Goal: Information Seeking & Learning: Learn about a topic

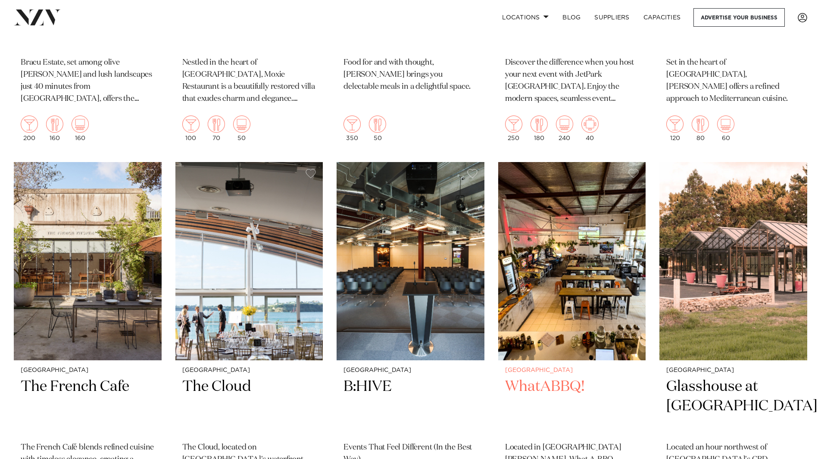
scroll to position [3792, 0]
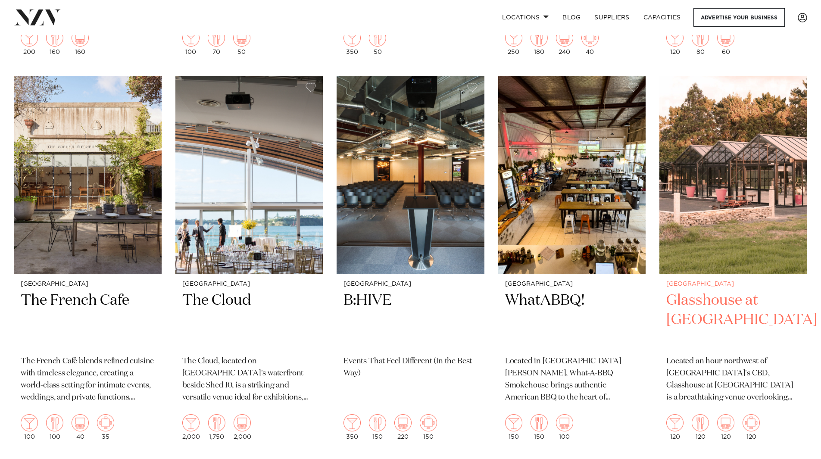
click at [742, 167] on img at bounding box center [733, 175] width 148 height 198
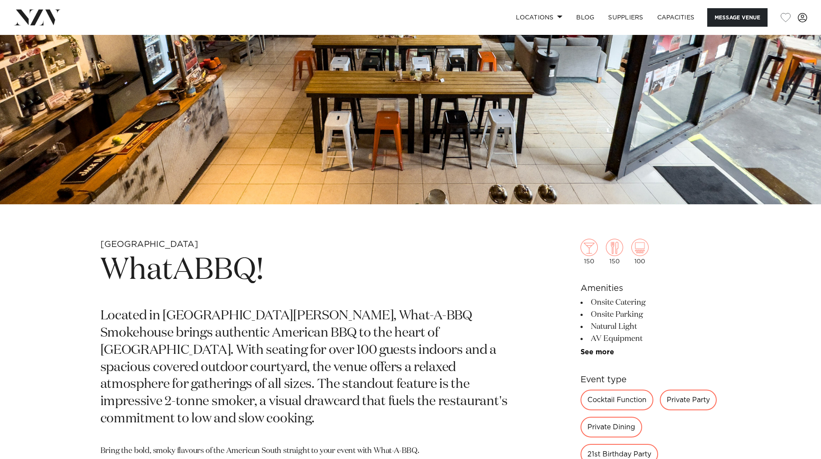
scroll to position [345, 0]
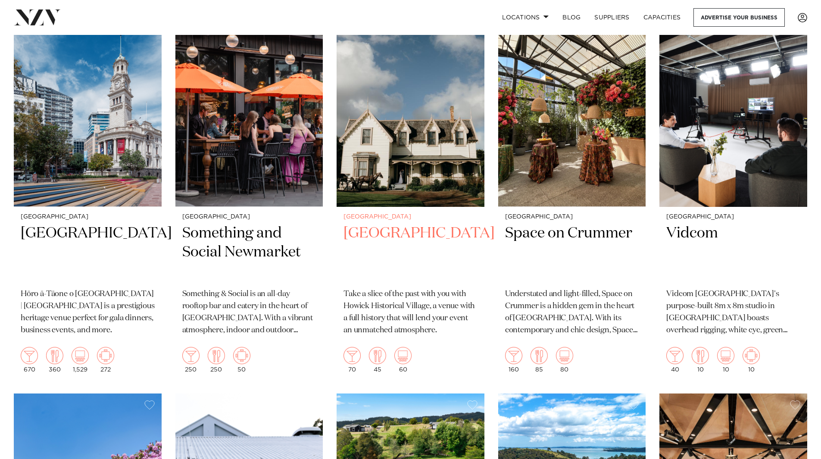
scroll to position [4266, 0]
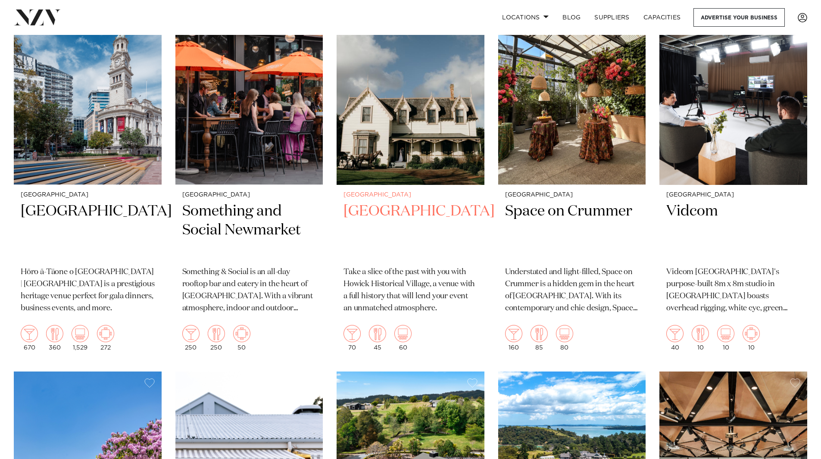
click at [418, 99] on img at bounding box center [411, 86] width 148 height 198
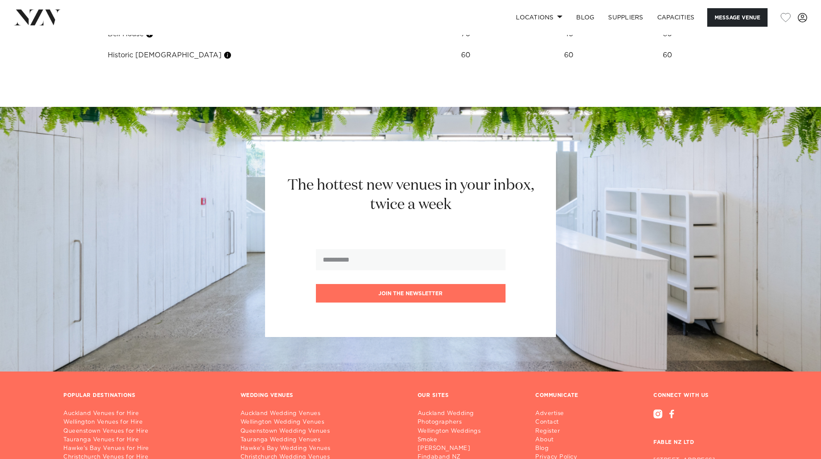
scroll to position [1163, 0]
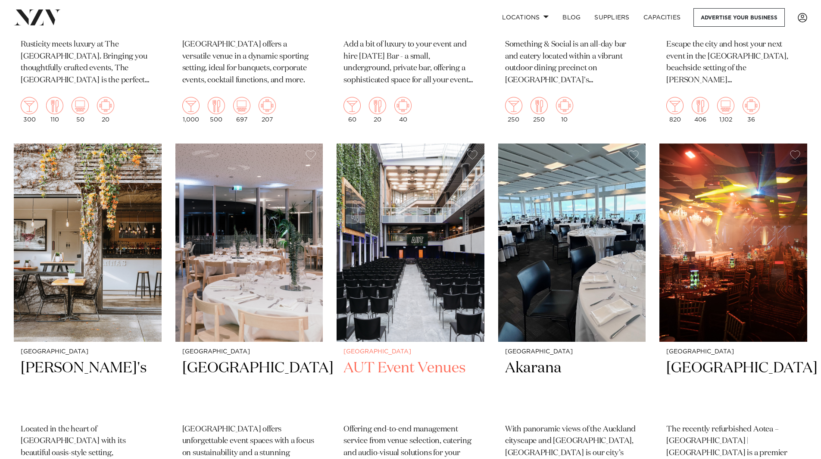
scroll to position [6076, 0]
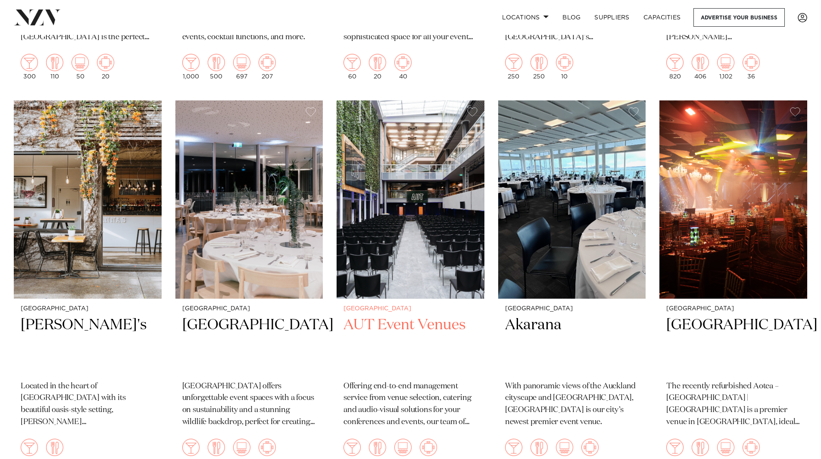
click at [421, 315] on h2 "AUT Event Venues" at bounding box center [410, 344] width 134 height 58
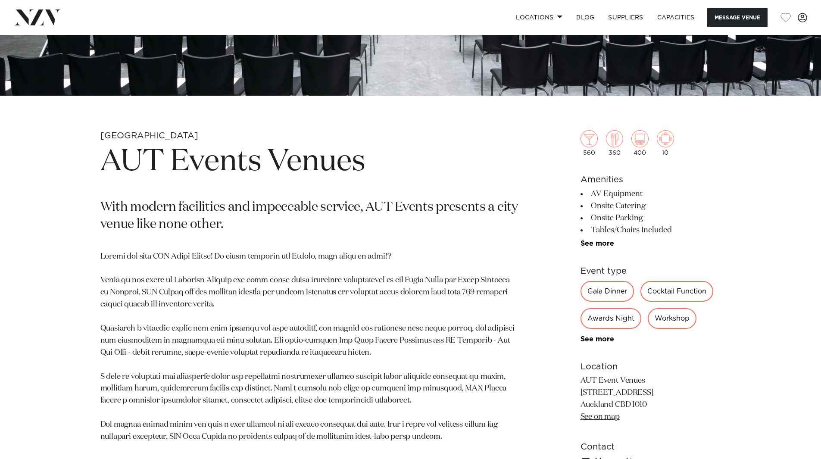
scroll to position [215, 0]
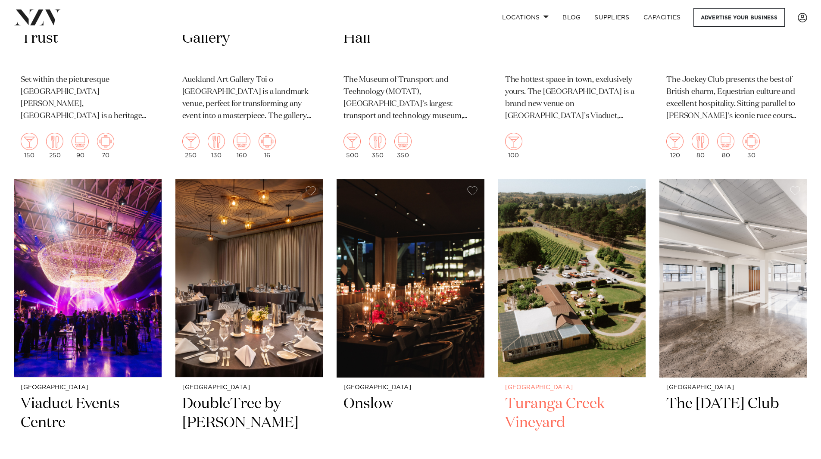
scroll to position [7237, 0]
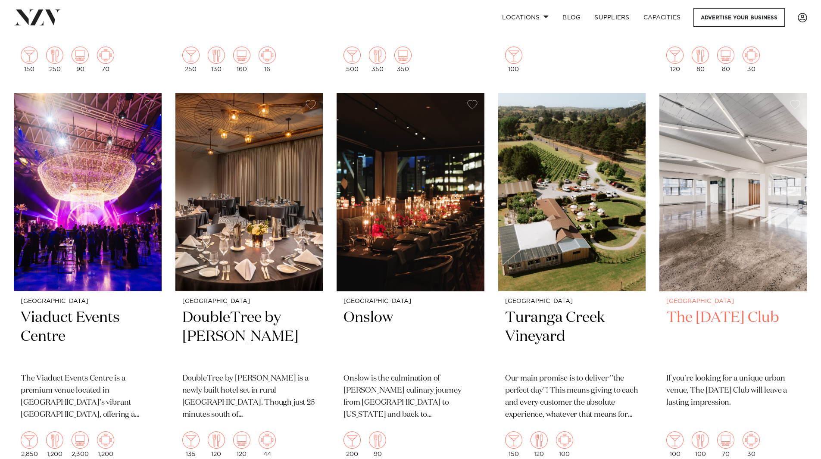
click at [765, 217] on img at bounding box center [733, 192] width 148 height 198
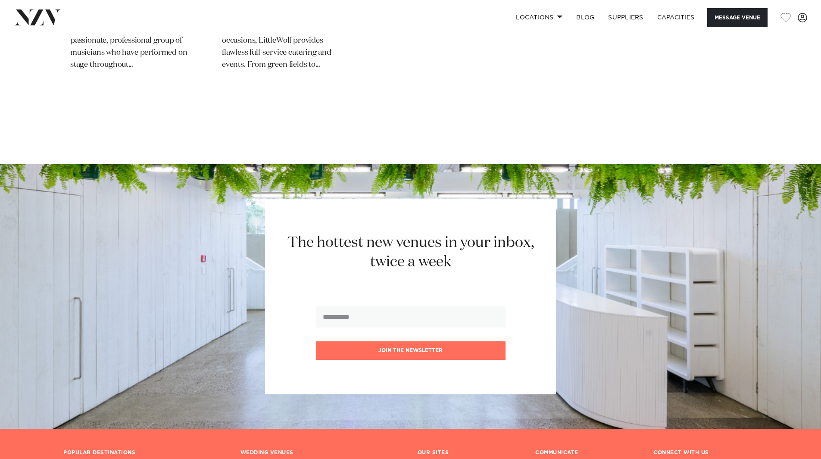
scroll to position [1465, 0]
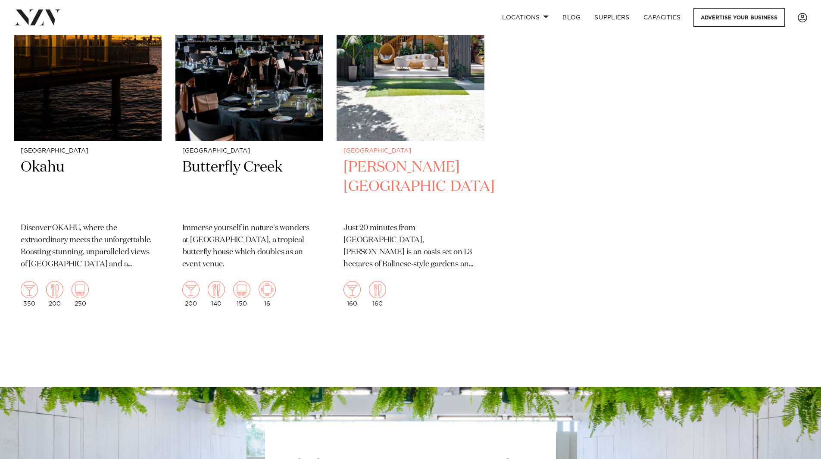
scroll to position [9650, 0]
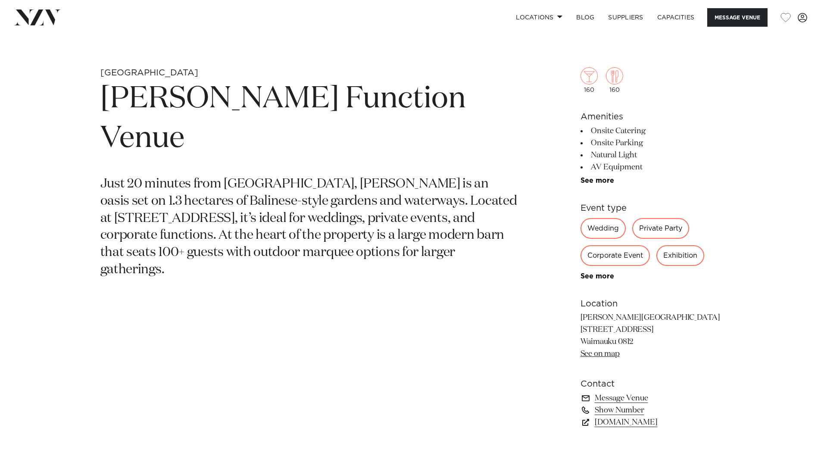
scroll to position [388, 0]
click at [608, 351] on link "See on map" at bounding box center [599, 353] width 39 height 8
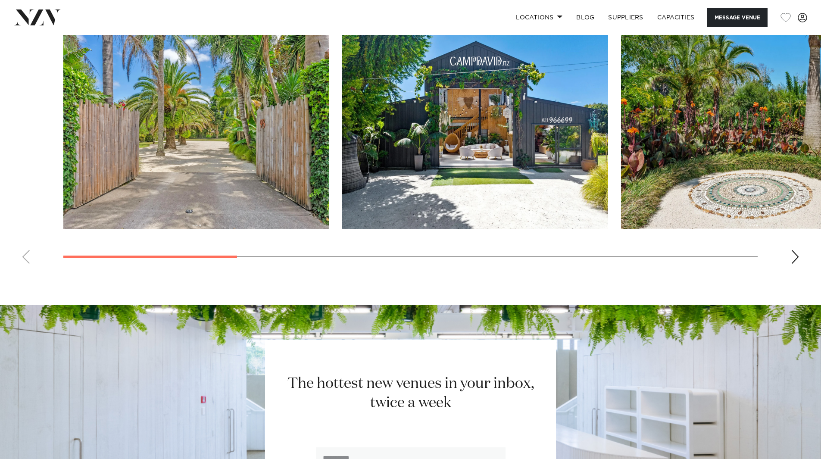
scroll to position [733, 0]
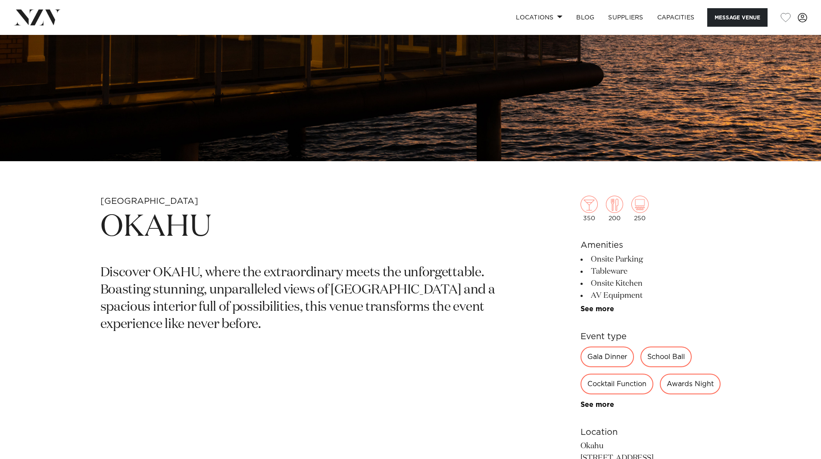
scroll to position [388, 0]
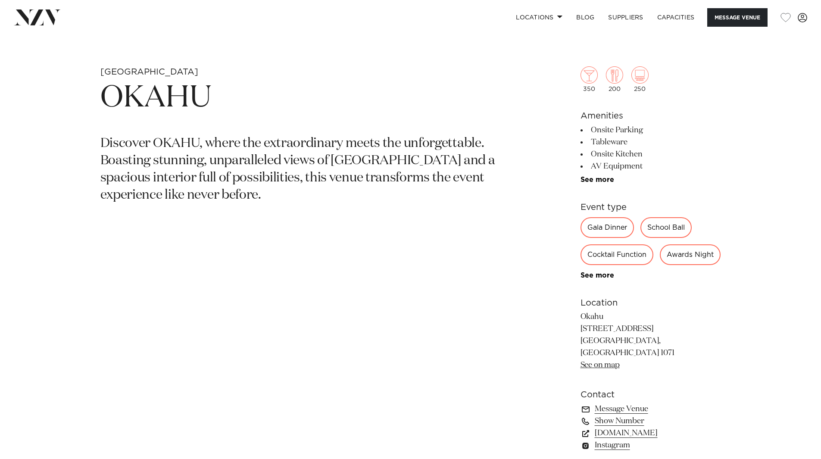
click at [600, 369] on link "See on map" at bounding box center [599, 365] width 39 height 8
click at [585, 20] on link "BLOG" at bounding box center [585, 17] width 32 height 19
